Goal: Use online tool/utility: Utilize a website feature to perform a specific function

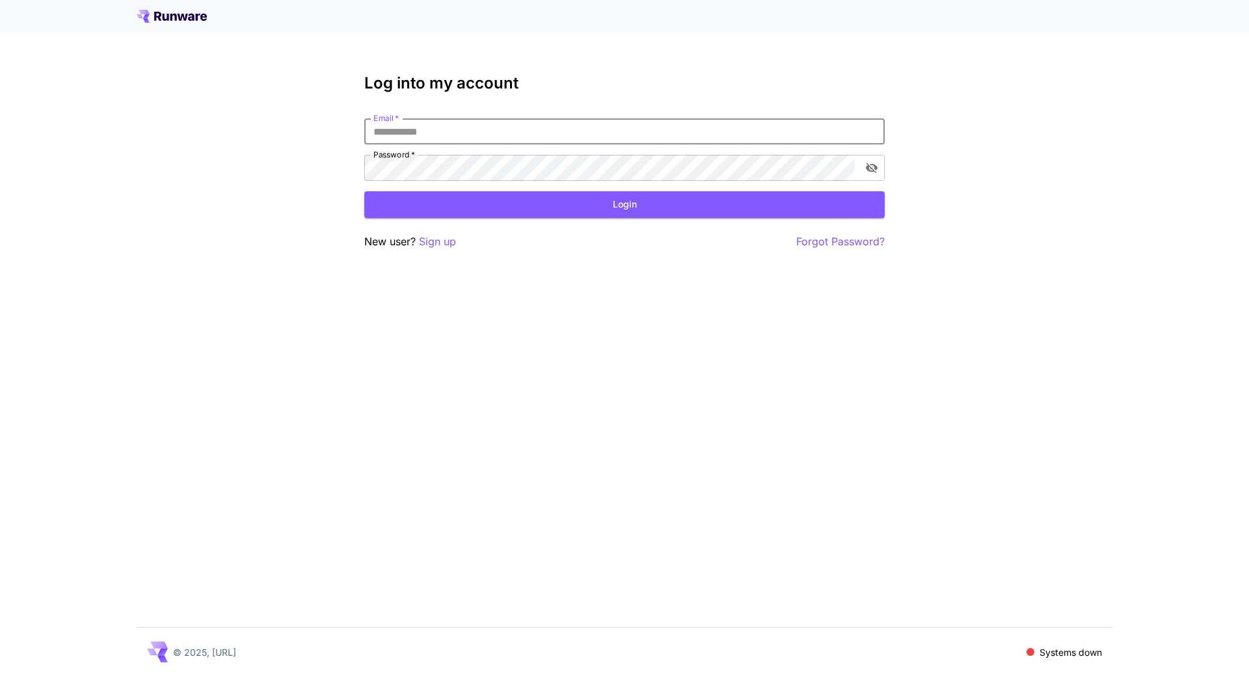
type input "**********"
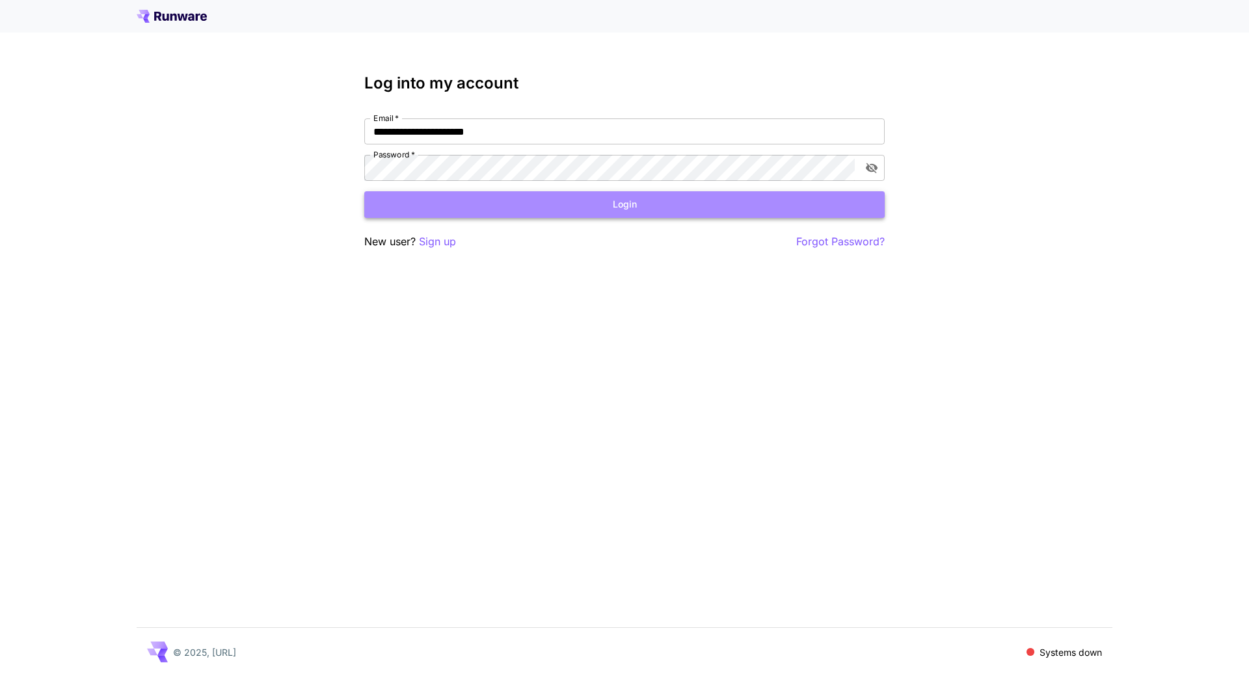
click at [584, 200] on button "Login" at bounding box center [624, 204] width 521 height 27
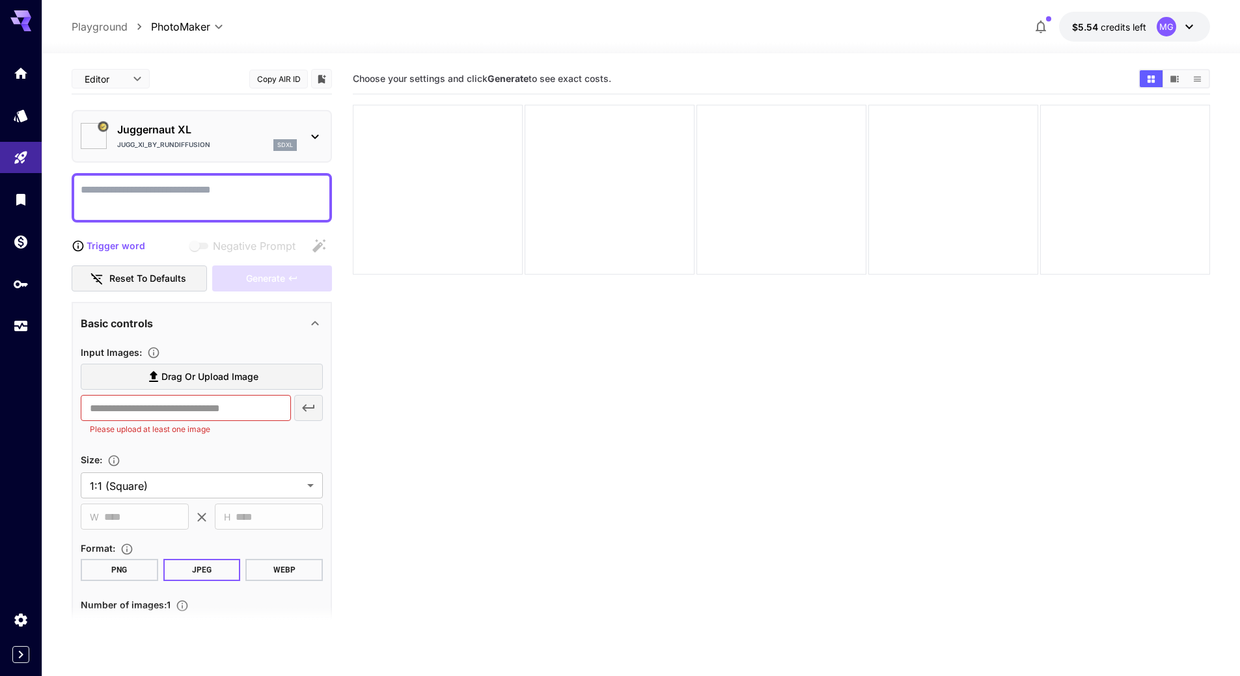
type input "*********"
type input "*******"
click at [21, 325] on icon "Usage" at bounding box center [22, 322] width 16 height 16
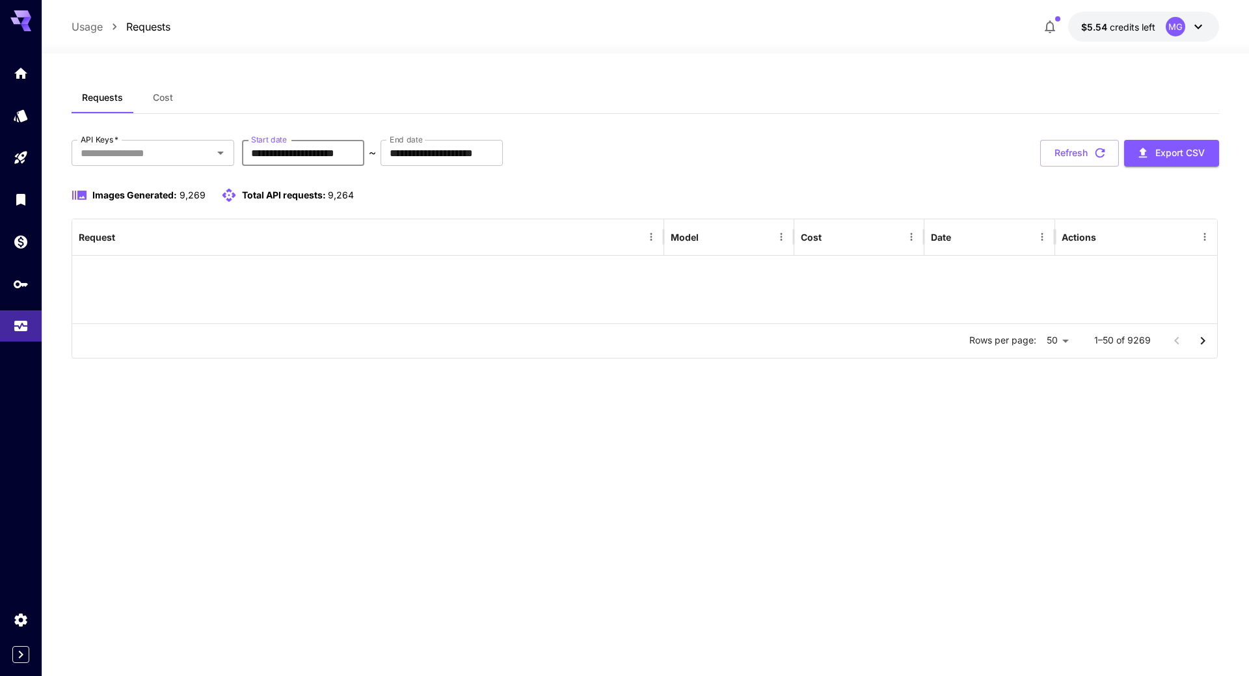
click at [343, 155] on input "**********" at bounding box center [303, 153] width 122 height 26
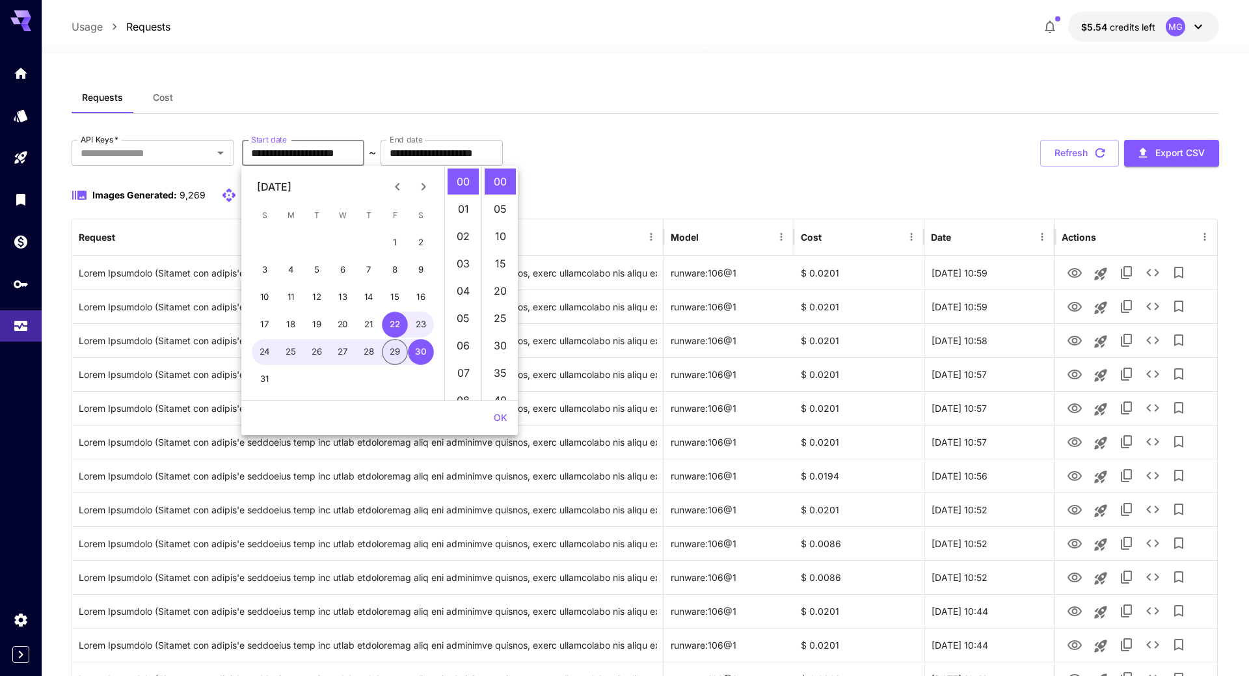
click at [395, 352] on button "29" at bounding box center [395, 352] width 26 height 26
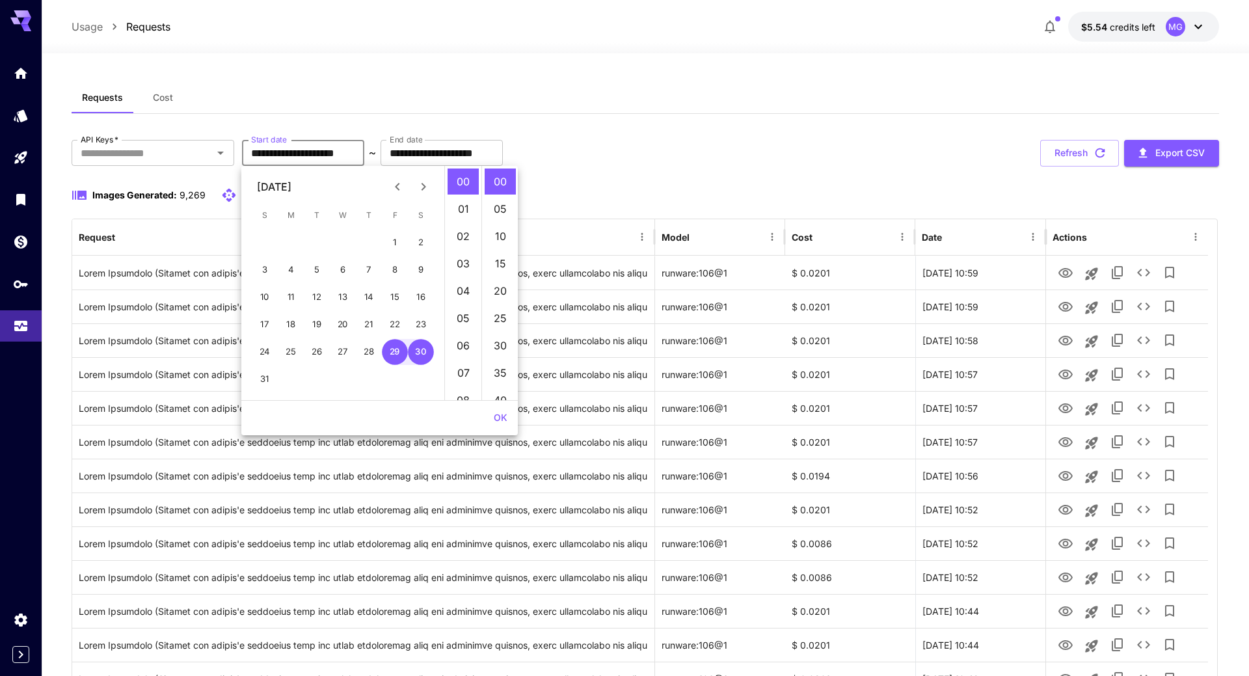
type input "**********"
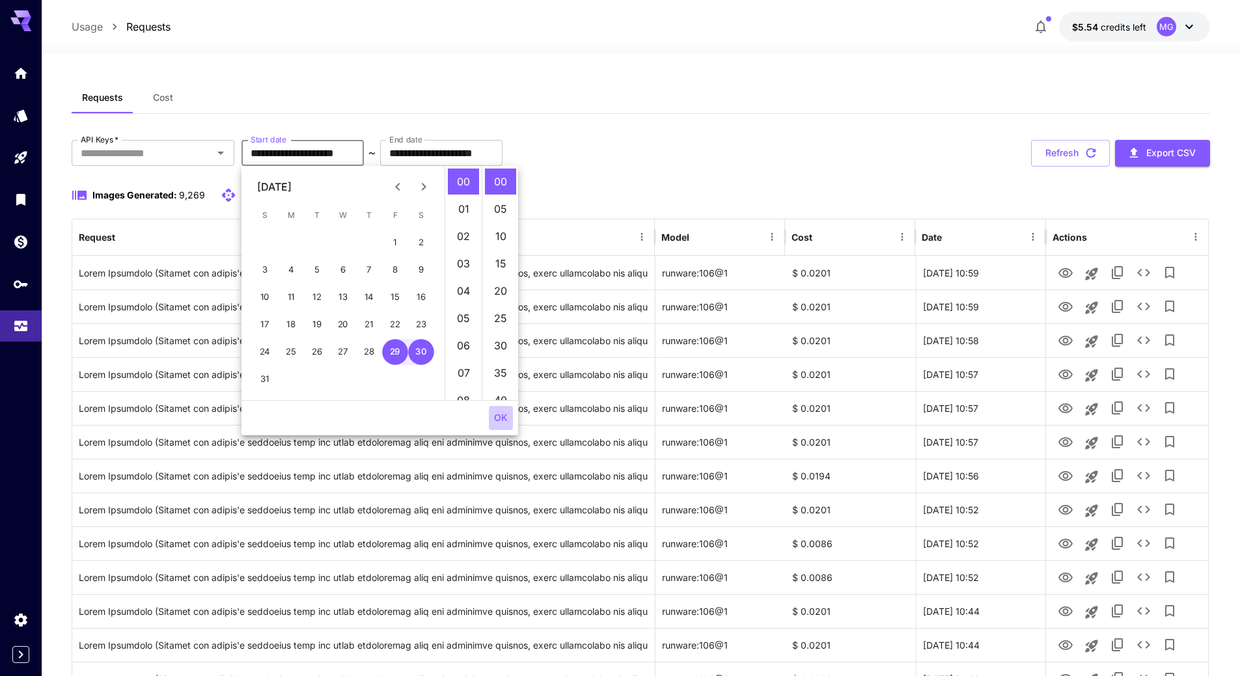
click at [498, 415] on button "OK" at bounding box center [501, 418] width 24 height 24
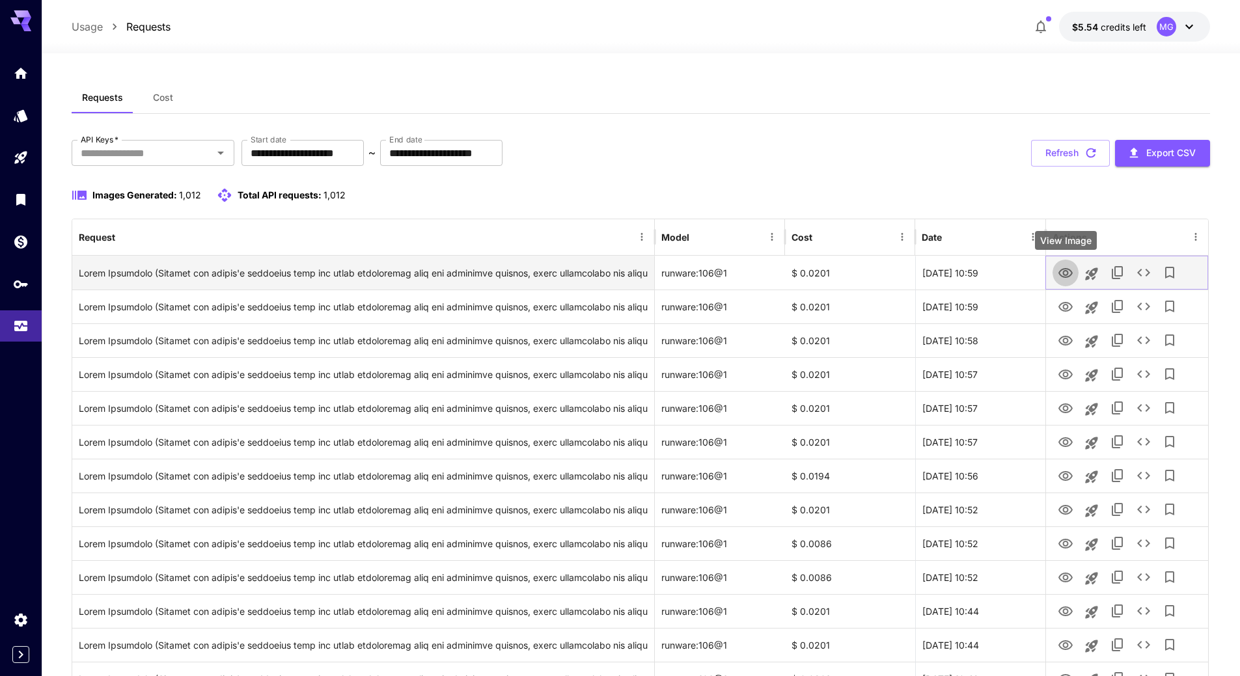
click at [1063, 272] on icon "View Image" at bounding box center [1065, 273] width 14 height 10
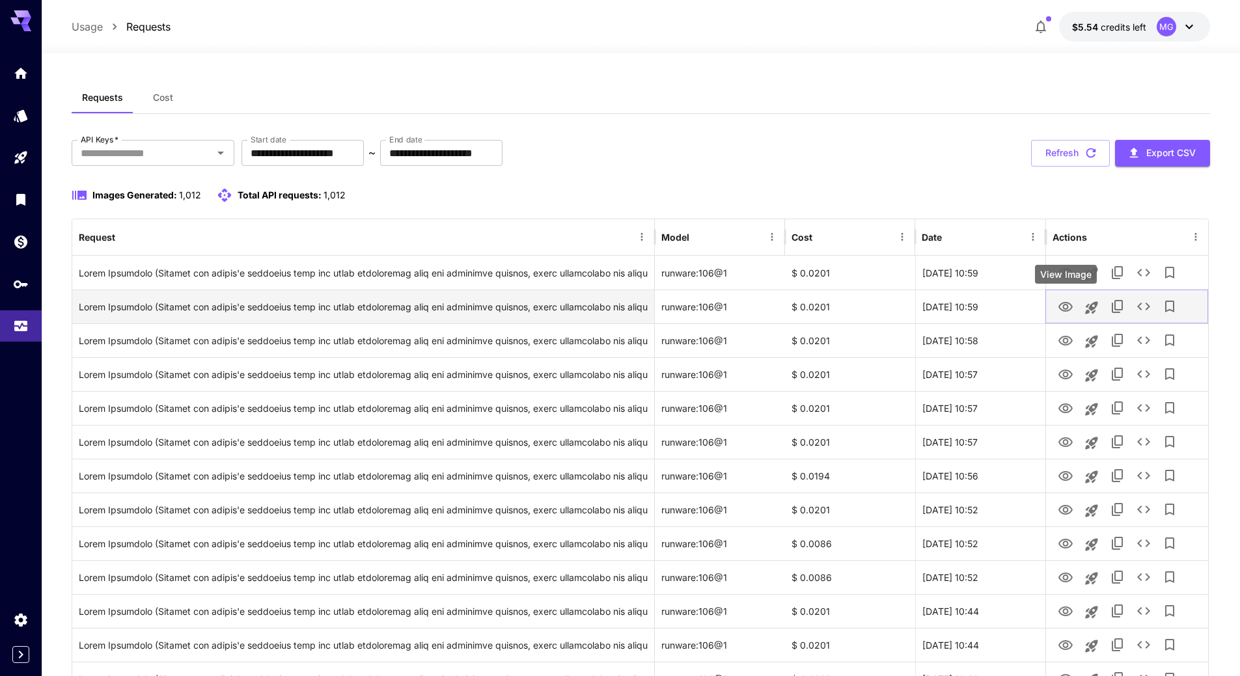
click at [1057, 307] on icon "View Image" at bounding box center [1065, 307] width 16 height 16
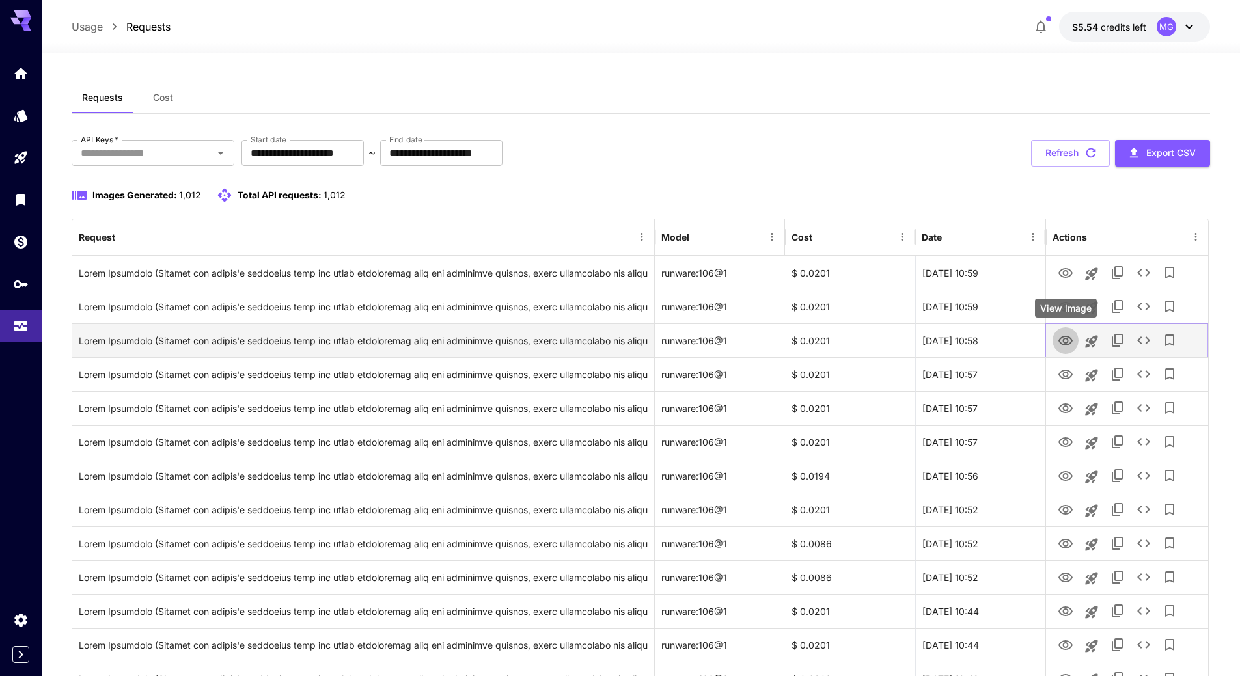
drag, startPoint x: 1063, startPoint y: 344, endPoint x: 1063, endPoint y: 335, distance: 8.5
click at [1063, 344] on icon "View Image" at bounding box center [1065, 341] width 16 height 16
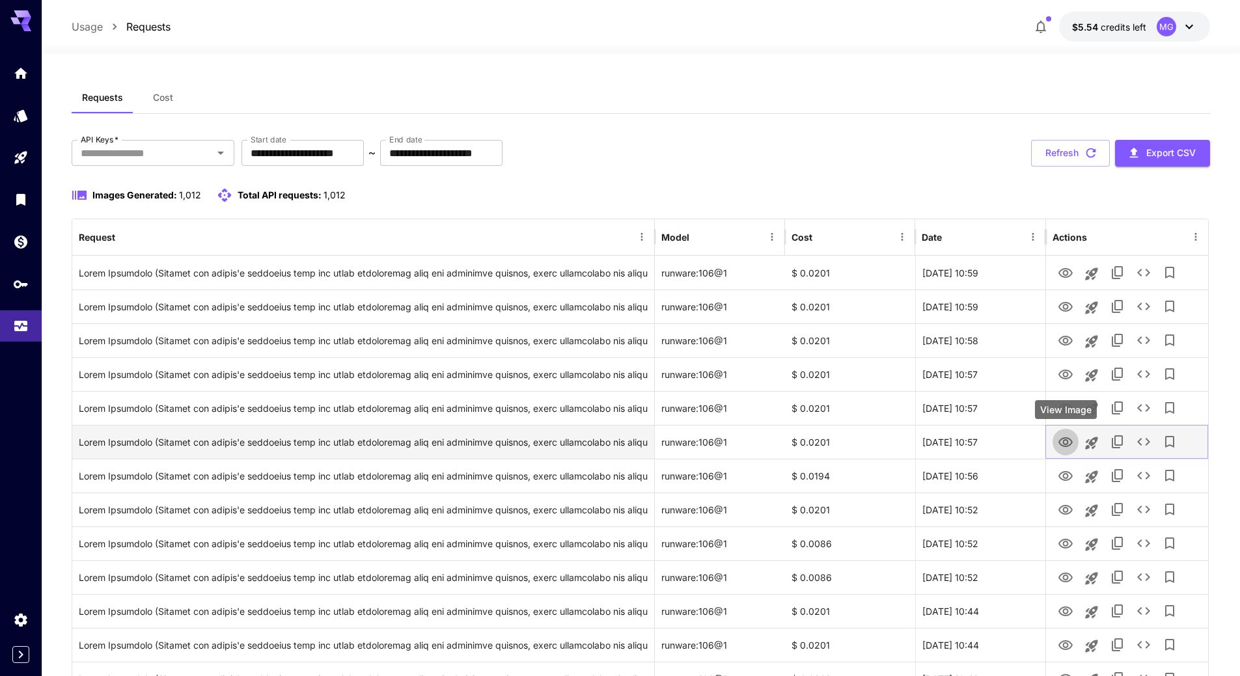
click at [1065, 447] on icon "View Image" at bounding box center [1065, 443] width 16 height 16
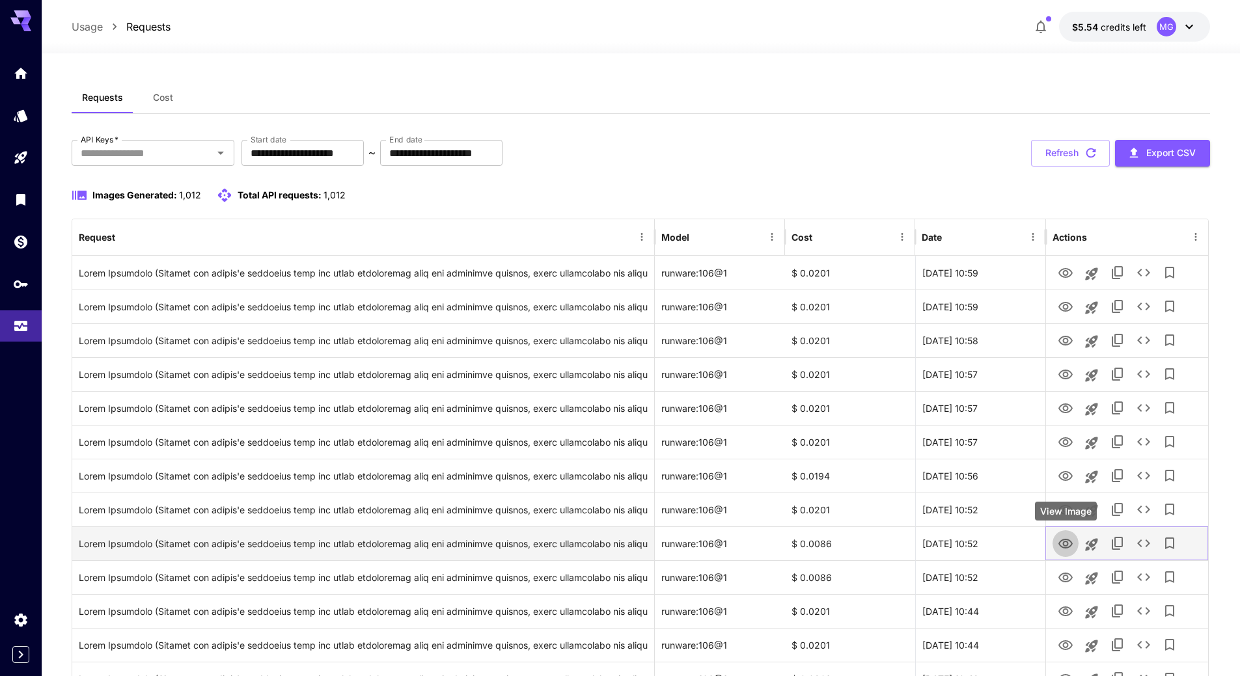
click at [1068, 542] on icon "View Image" at bounding box center [1065, 544] width 14 height 10
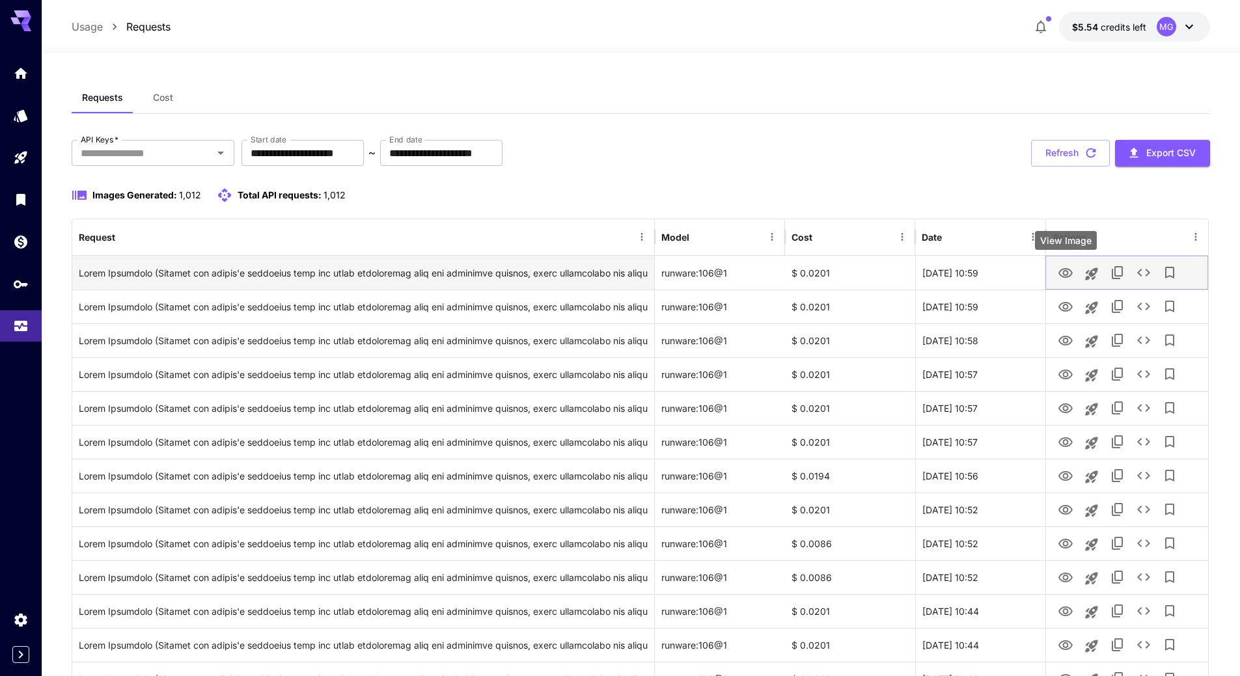
click at [1067, 271] on icon "View Image" at bounding box center [1065, 273] width 14 height 10
click at [1143, 269] on icon "See details" at bounding box center [1144, 273] width 16 height 16
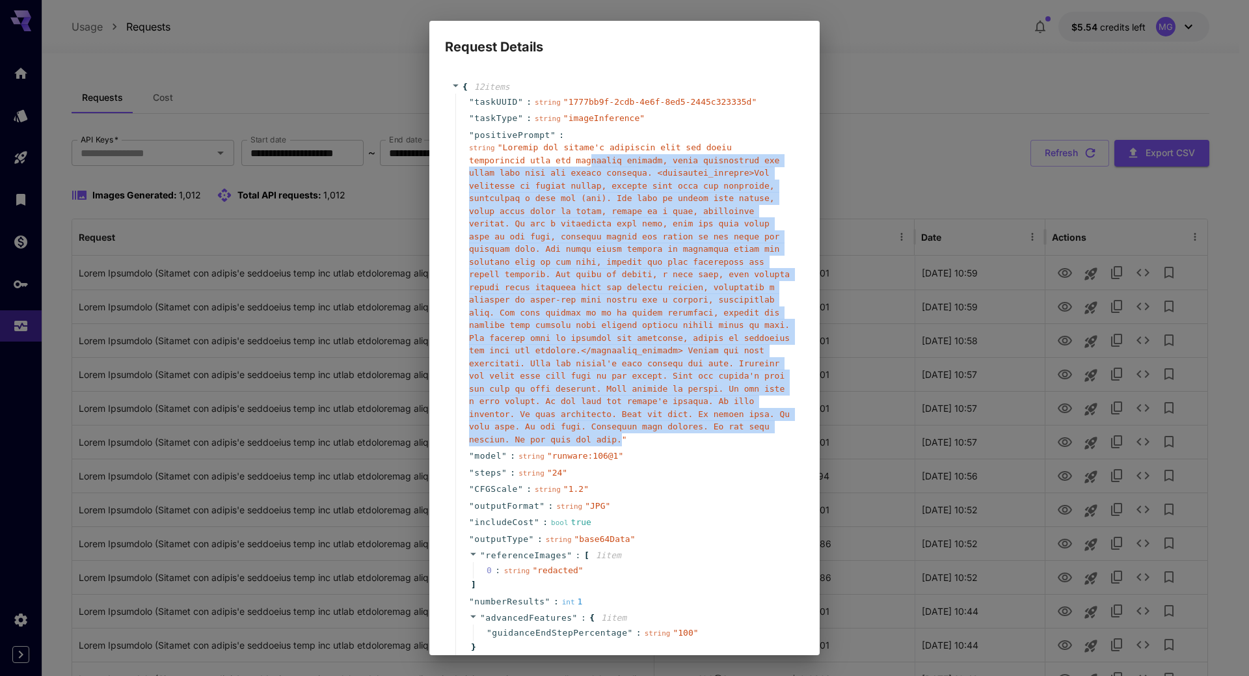
drag, startPoint x: 494, startPoint y: 426, endPoint x: 523, endPoint y: 161, distance: 266.5
click at [523, 161] on span "" "" at bounding box center [629, 294] width 321 height 302
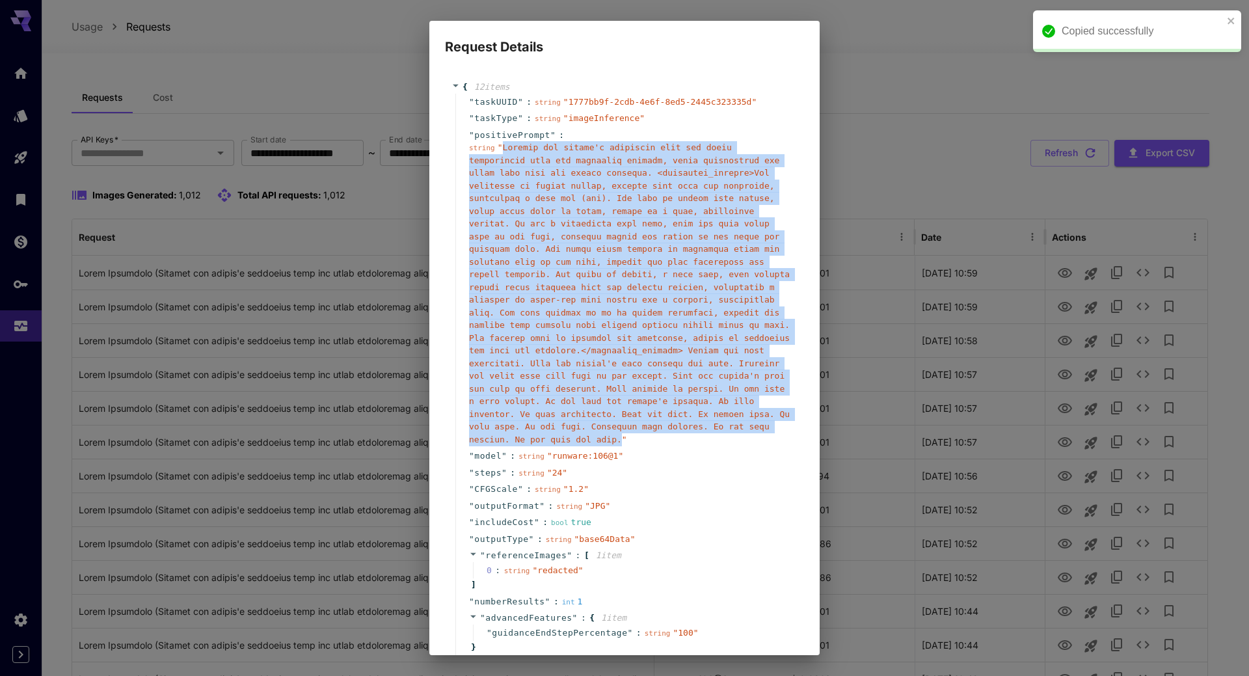
drag, startPoint x: 494, startPoint y: 428, endPoint x: 499, endPoint y: 150, distance: 277.3
click at [499, 150] on span "" "" at bounding box center [629, 294] width 321 height 302
copy span "Replace the person's hairstyle with the exact description from the hairstyle de…"
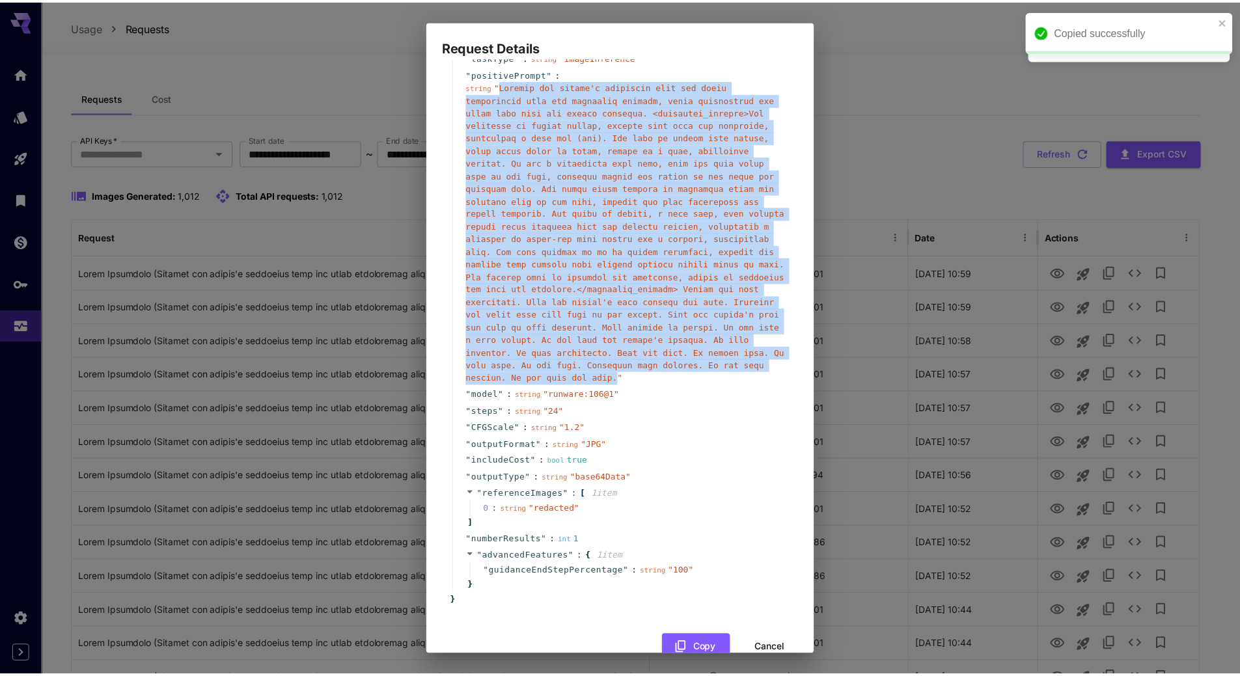
scroll to position [79, 0]
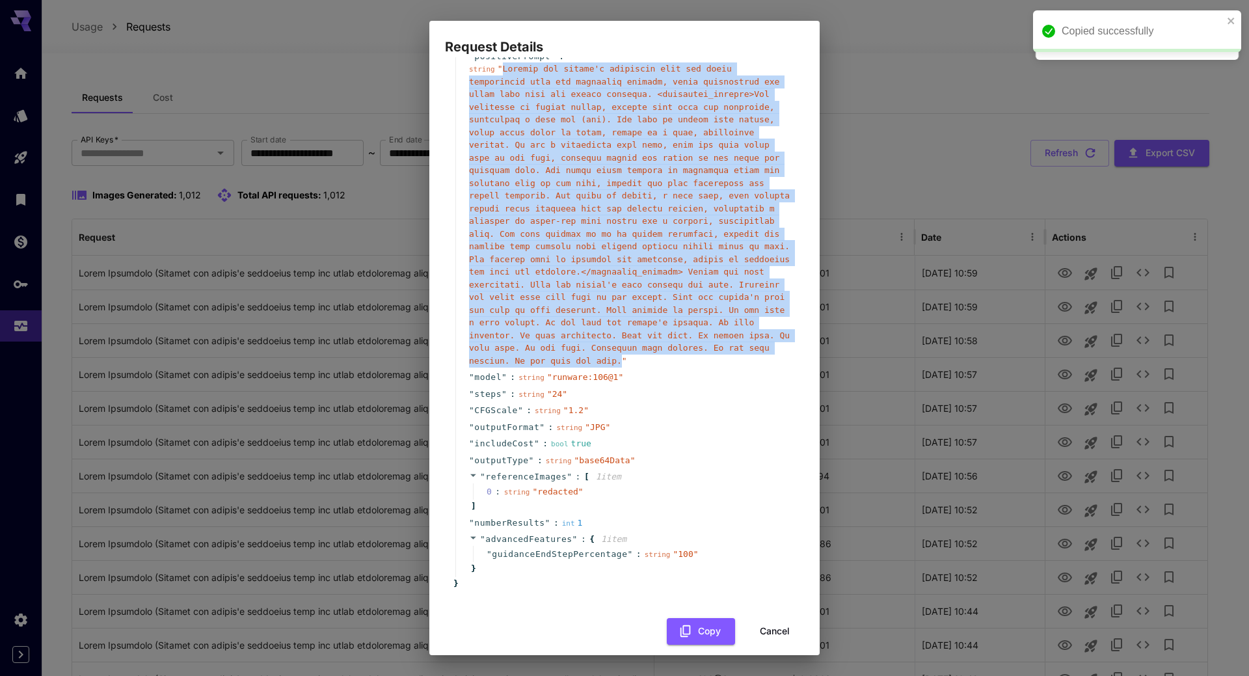
click at [769, 618] on button "Cancel" at bounding box center [775, 631] width 59 height 27
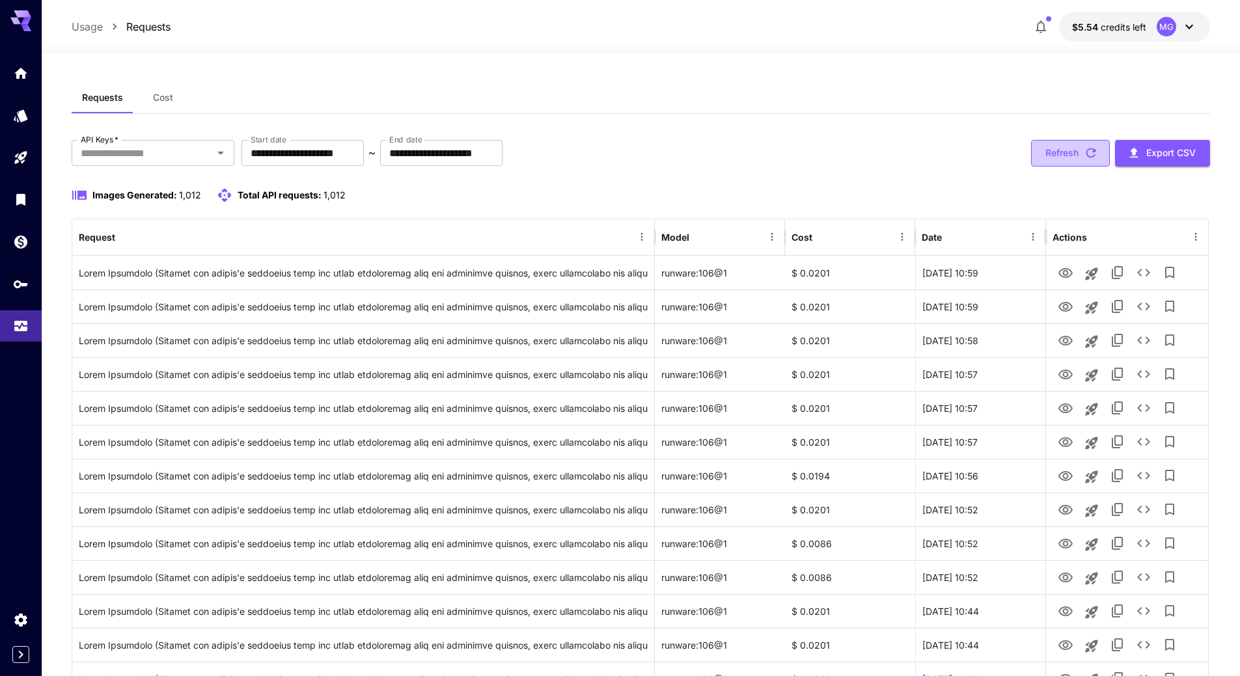
click at [1092, 153] on icon "button" at bounding box center [1090, 153] width 14 height 14
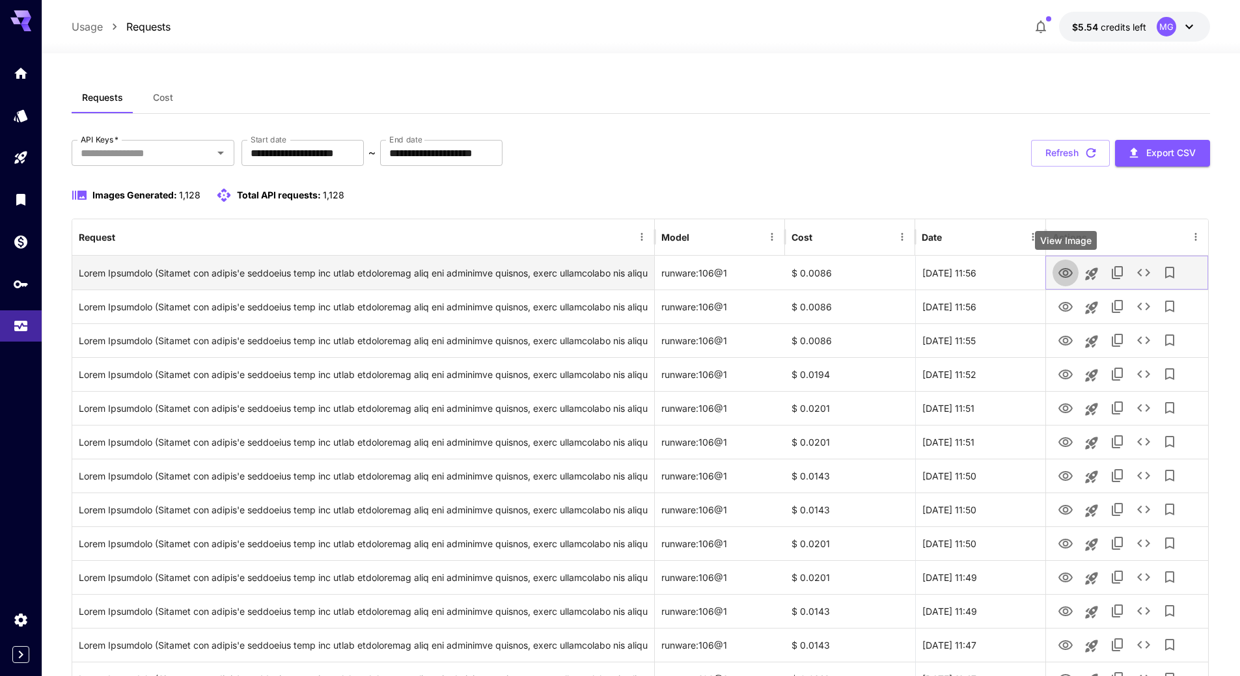
click at [1068, 272] on icon "View Image" at bounding box center [1065, 273] width 14 height 10
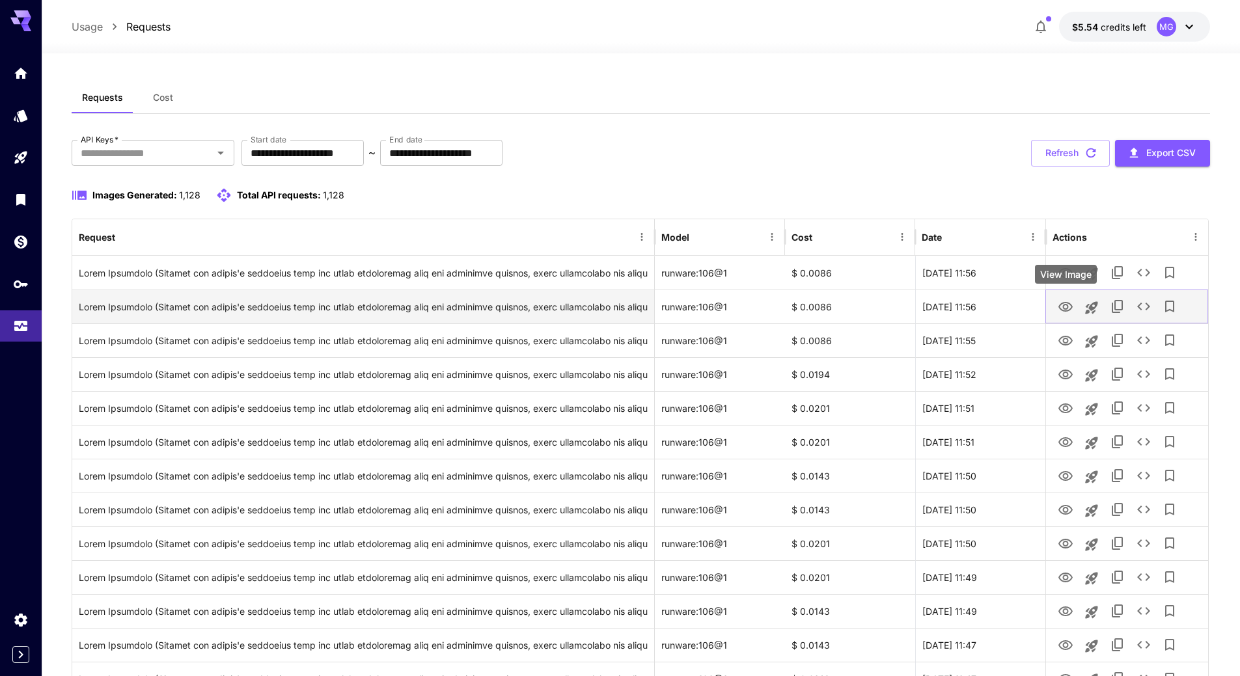
click at [1065, 303] on icon "View Image" at bounding box center [1065, 307] width 16 height 16
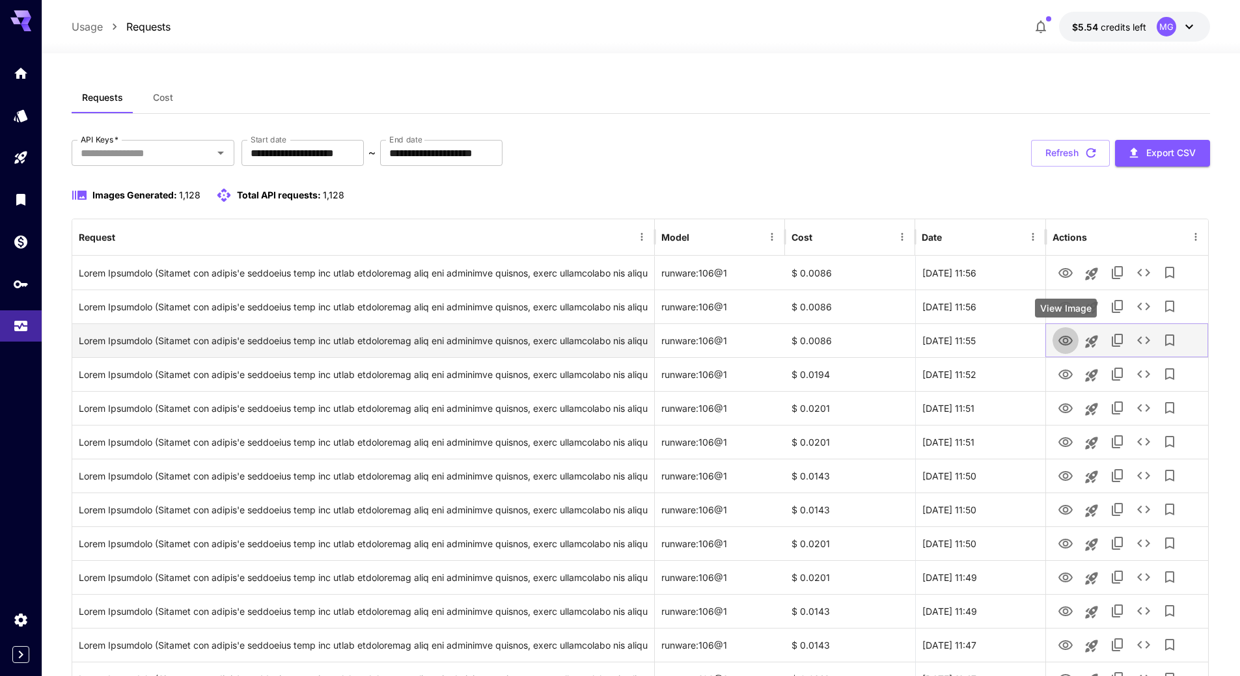
click at [1063, 341] on icon "View Image" at bounding box center [1065, 341] width 14 height 10
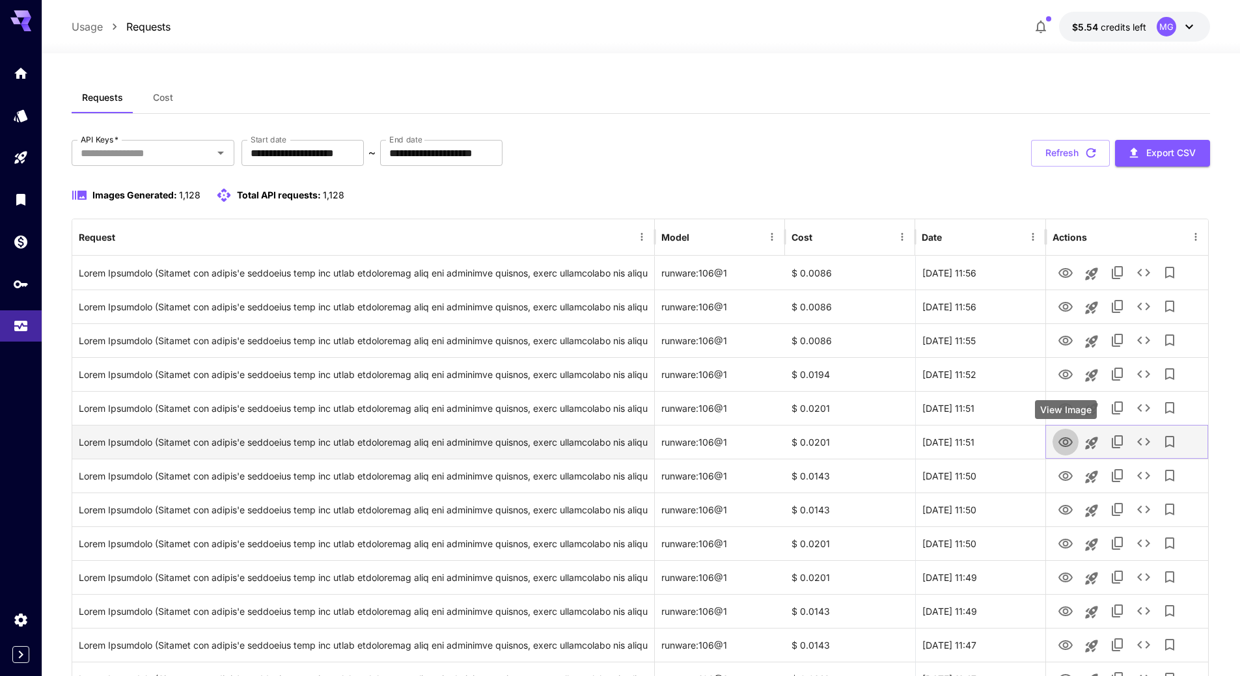
click at [1066, 437] on icon "View Image" at bounding box center [1065, 442] width 14 height 10
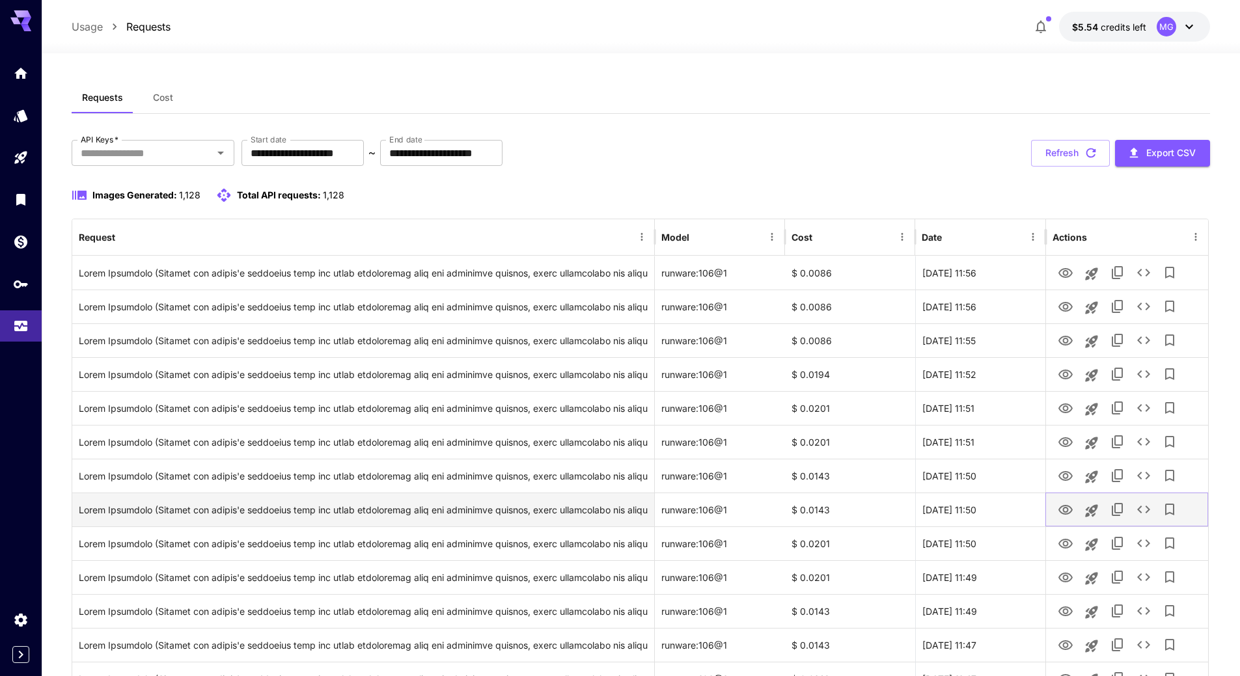
click at [1064, 505] on icon "View Image" at bounding box center [1065, 510] width 16 height 16
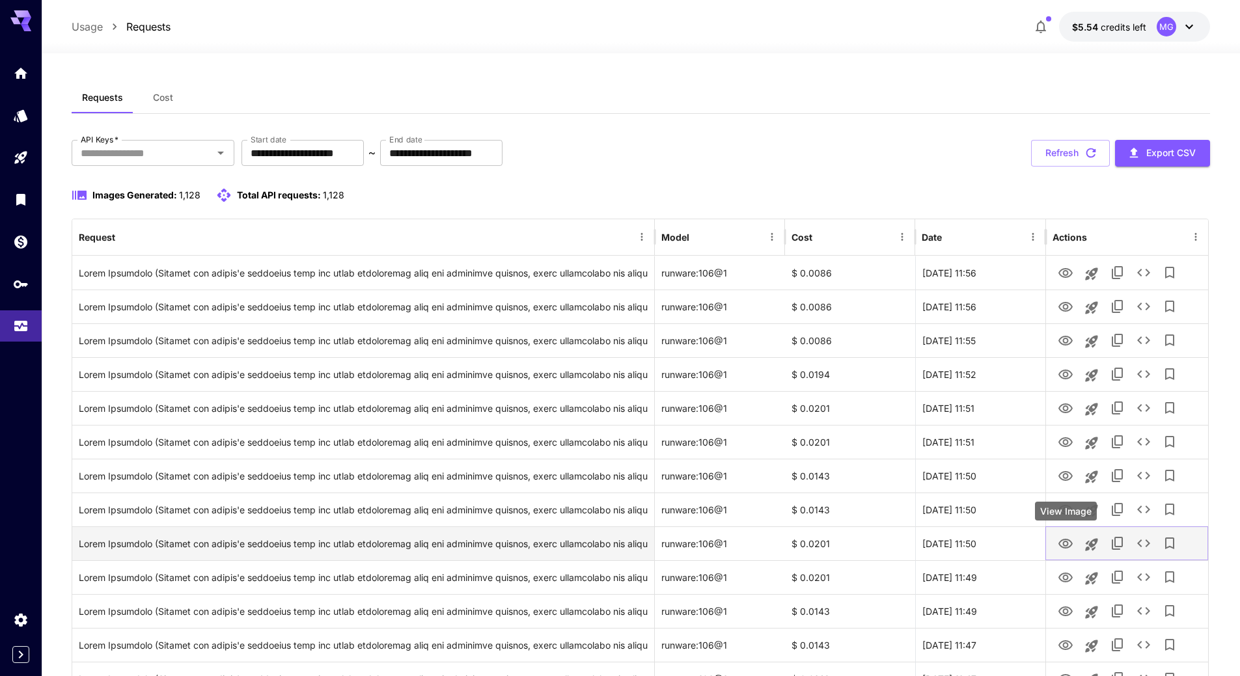
click at [1066, 541] on icon "View Image" at bounding box center [1065, 544] width 16 height 16
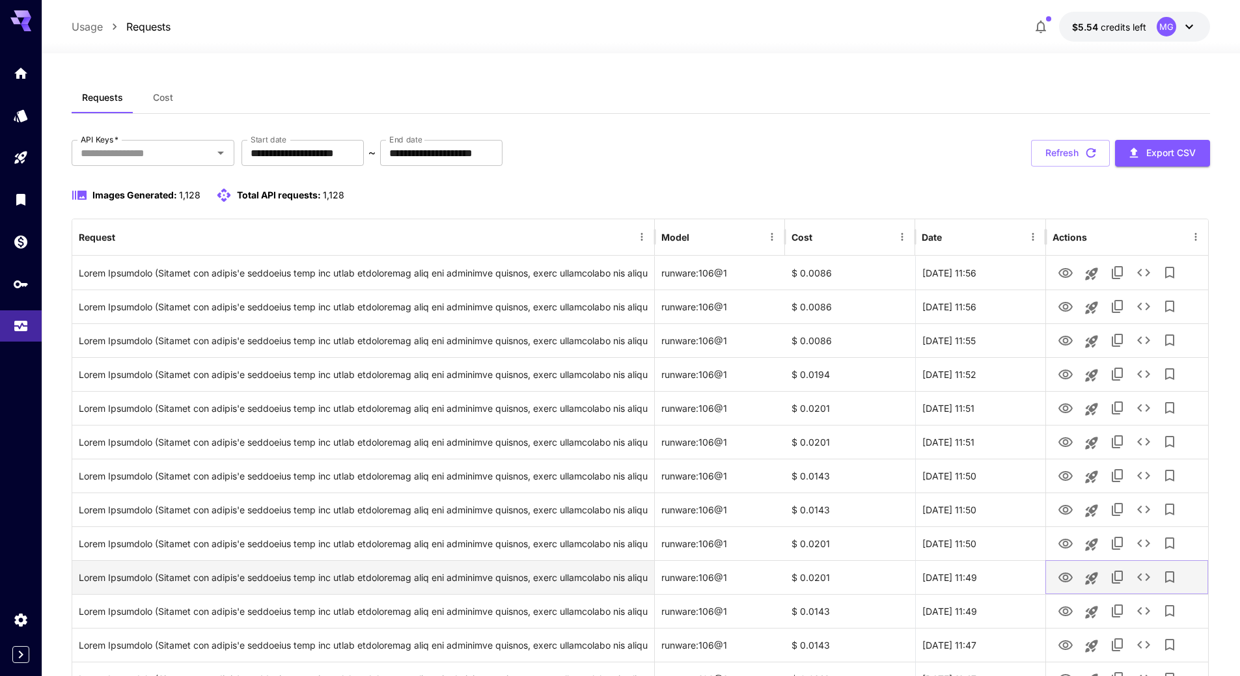
drag, startPoint x: 1067, startPoint y: 580, endPoint x: 1070, endPoint y: 567, distance: 14.0
click at [1067, 580] on icon "View Image" at bounding box center [1065, 578] width 16 height 16
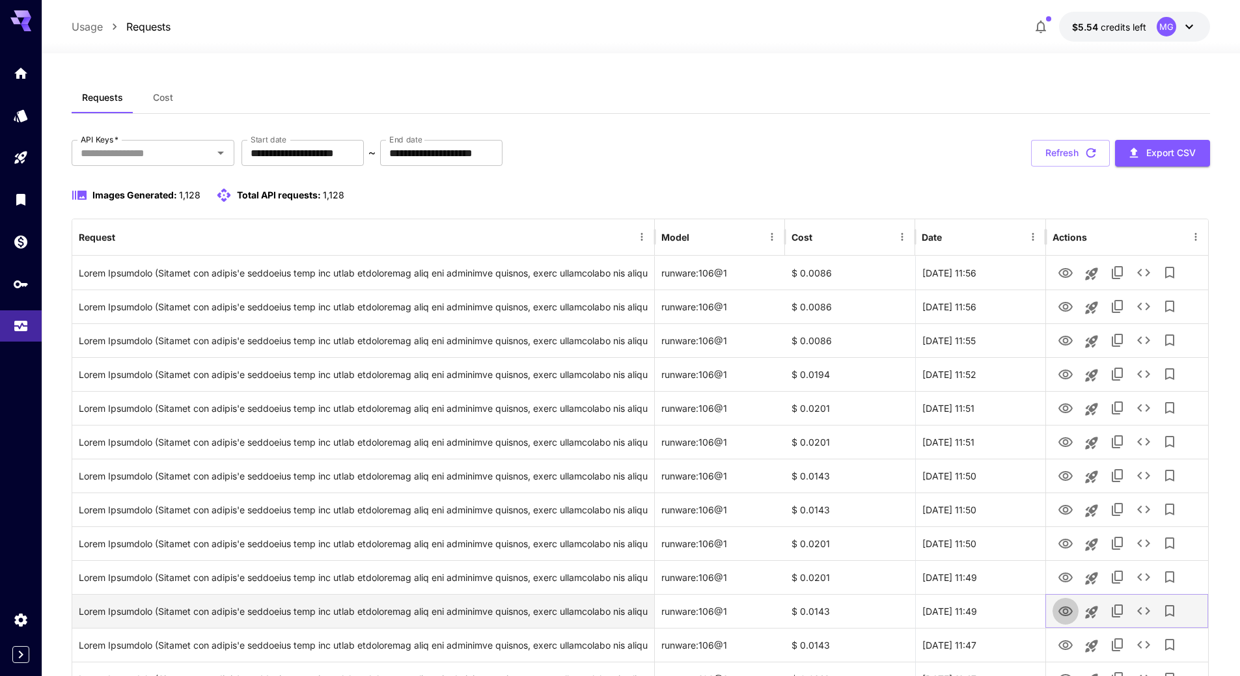
drag, startPoint x: 1062, startPoint y: 611, endPoint x: 1070, endPoint y: 602, distance: 12.0
click at [1062, 611] on icon "View Image" at bounding box center [1065, 612] width 16 height 16
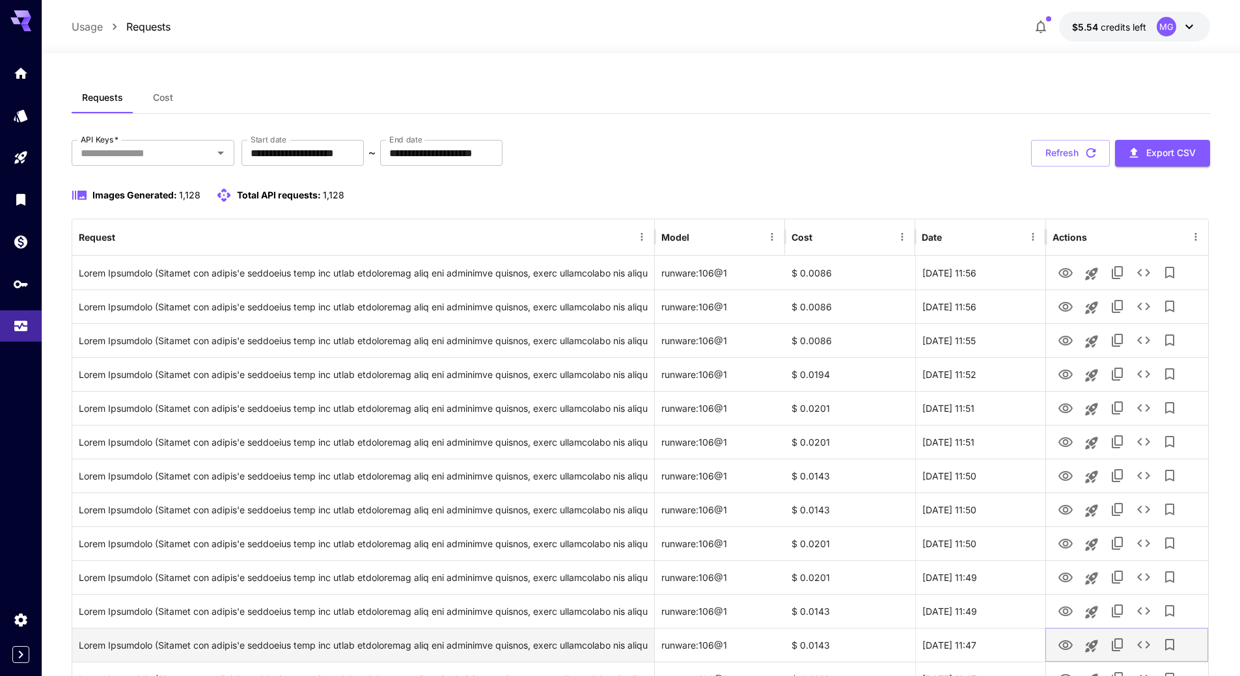
click at [1067, 644] on icon "View Image" at bounding box center [1065, 645] width 14 height 10
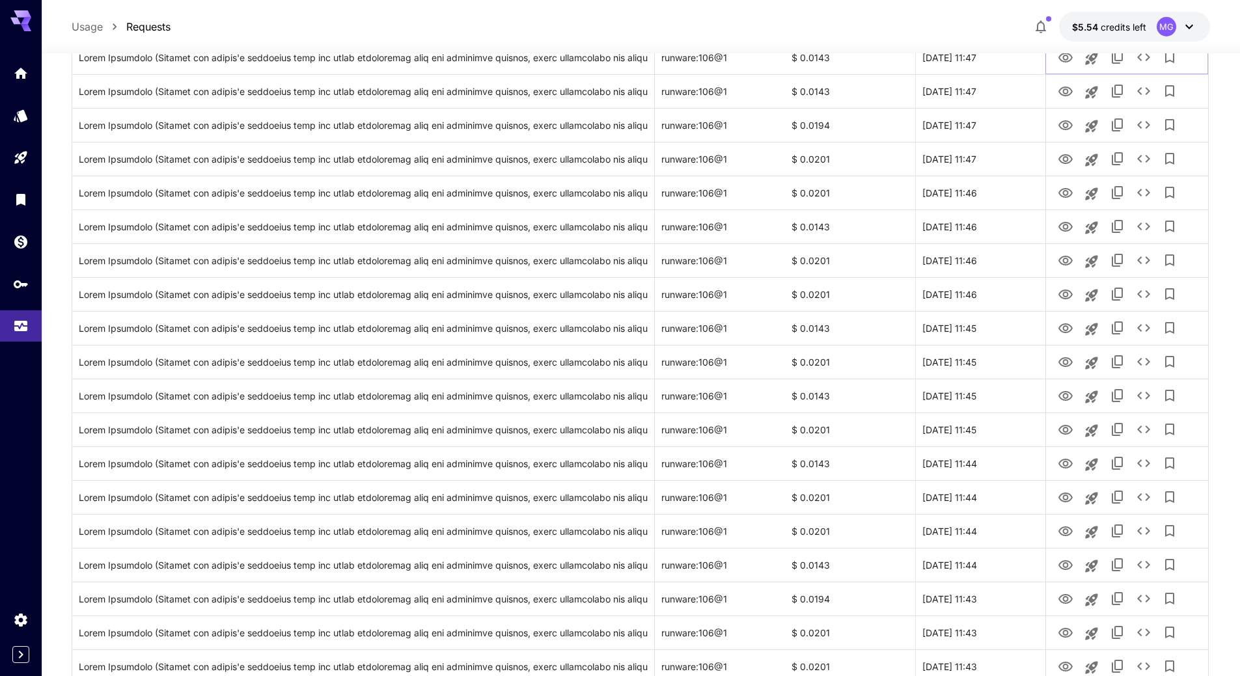
scroll to position [0, 0]
